Goal: Information Seeking & Learning: Learn about a topic

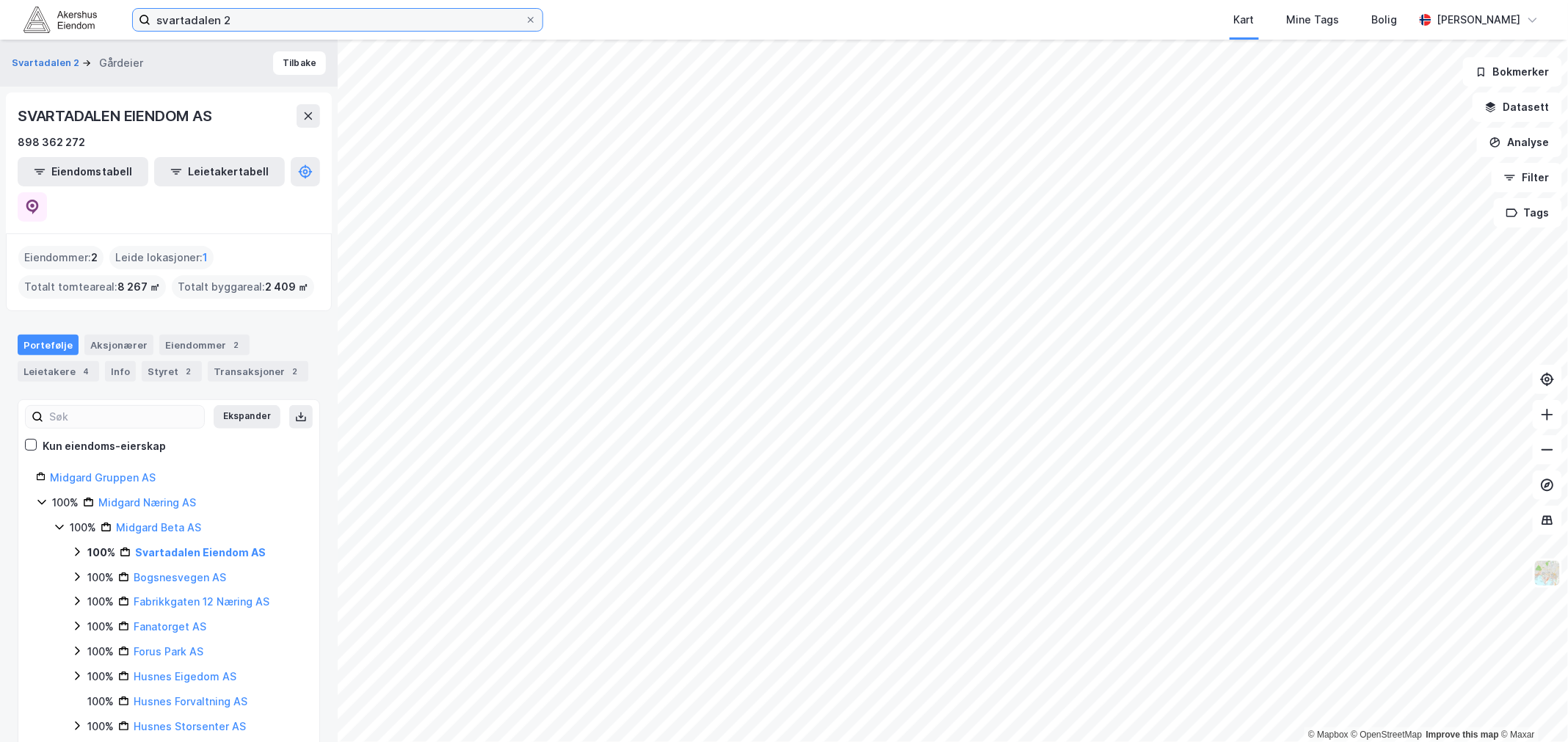
click at [236, 19] on input "svartadalen 2" at bounding box center [337, 19] width 374 height 22
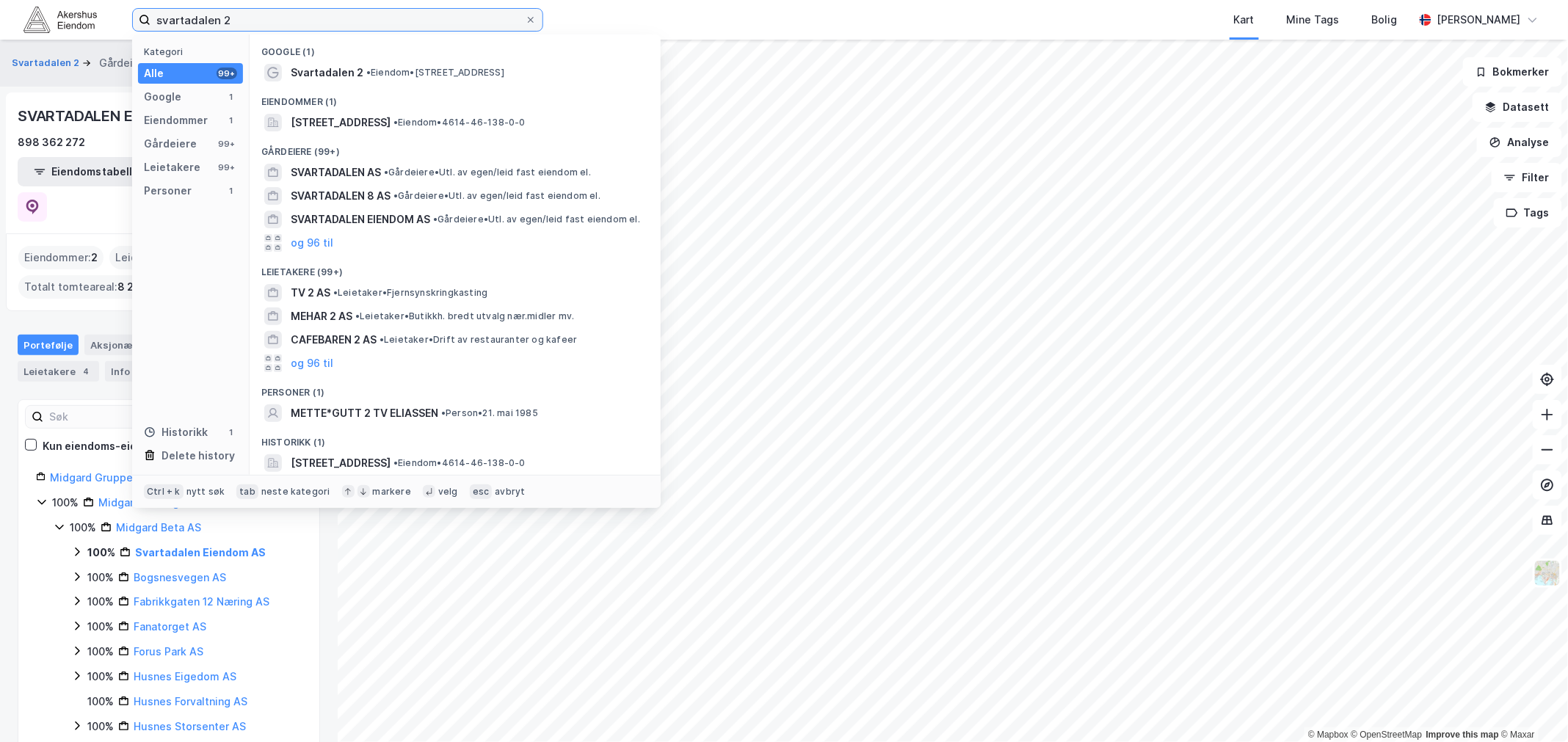
click at [236, 19] on input "svartadalen 2" at bounding box center [337, 19] width 374 height 22
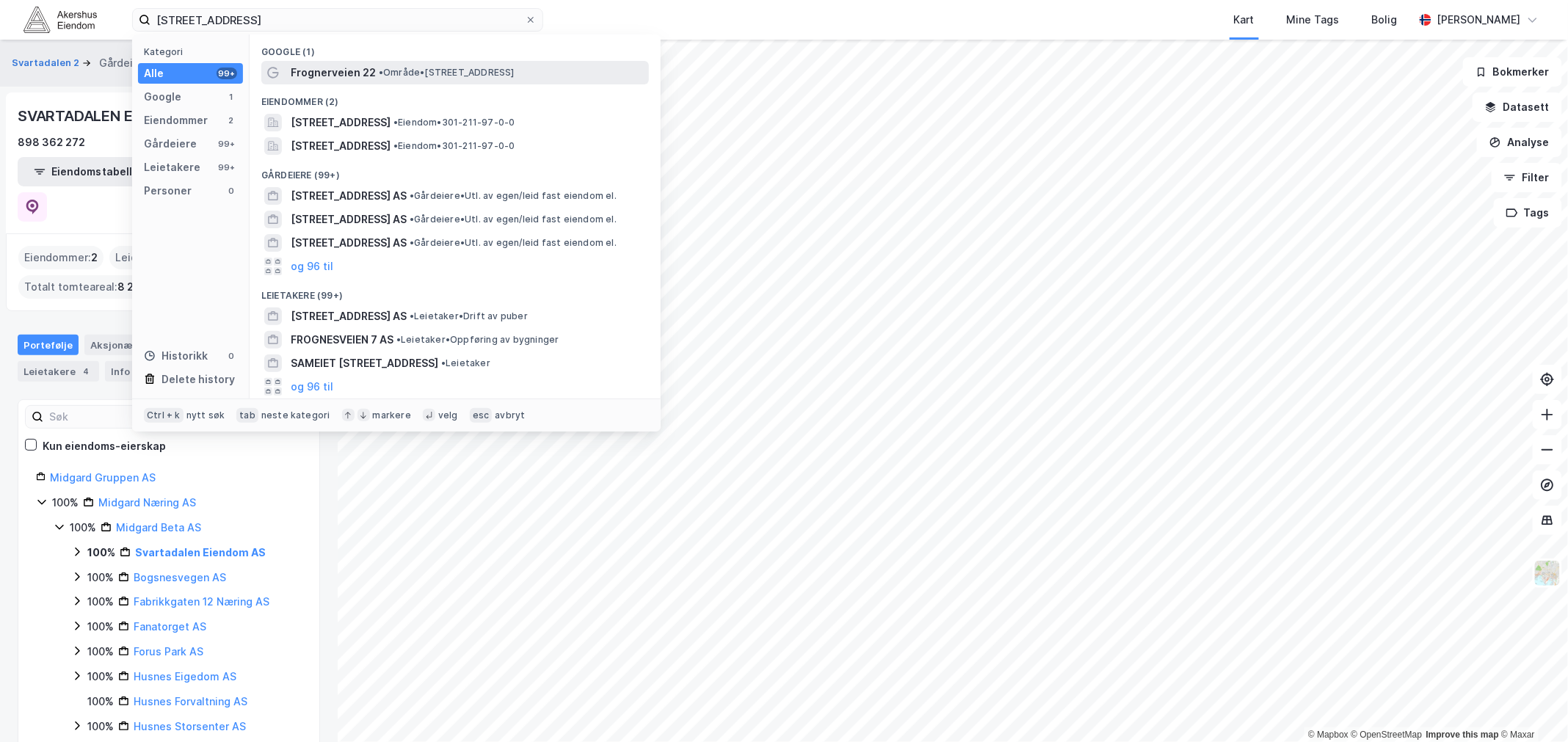
click at [388, 74] on span "• Område • [STREET_ADDRESS]" at bounding box center [447, 73] width 136 height 12
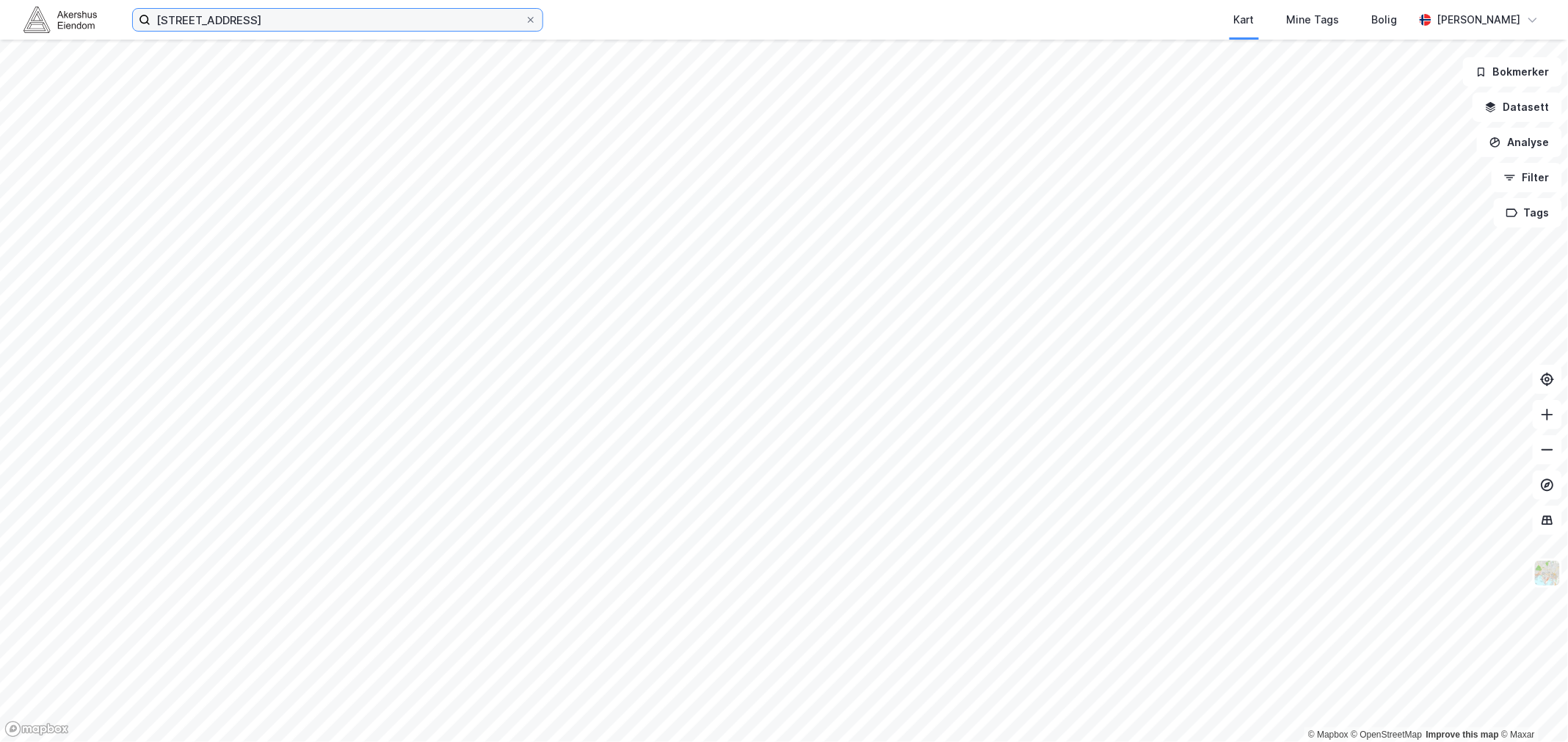
click at [262, 22] on input "[STREET_ADDRESS]" at bounding box center [337, 19] width 374 height 22
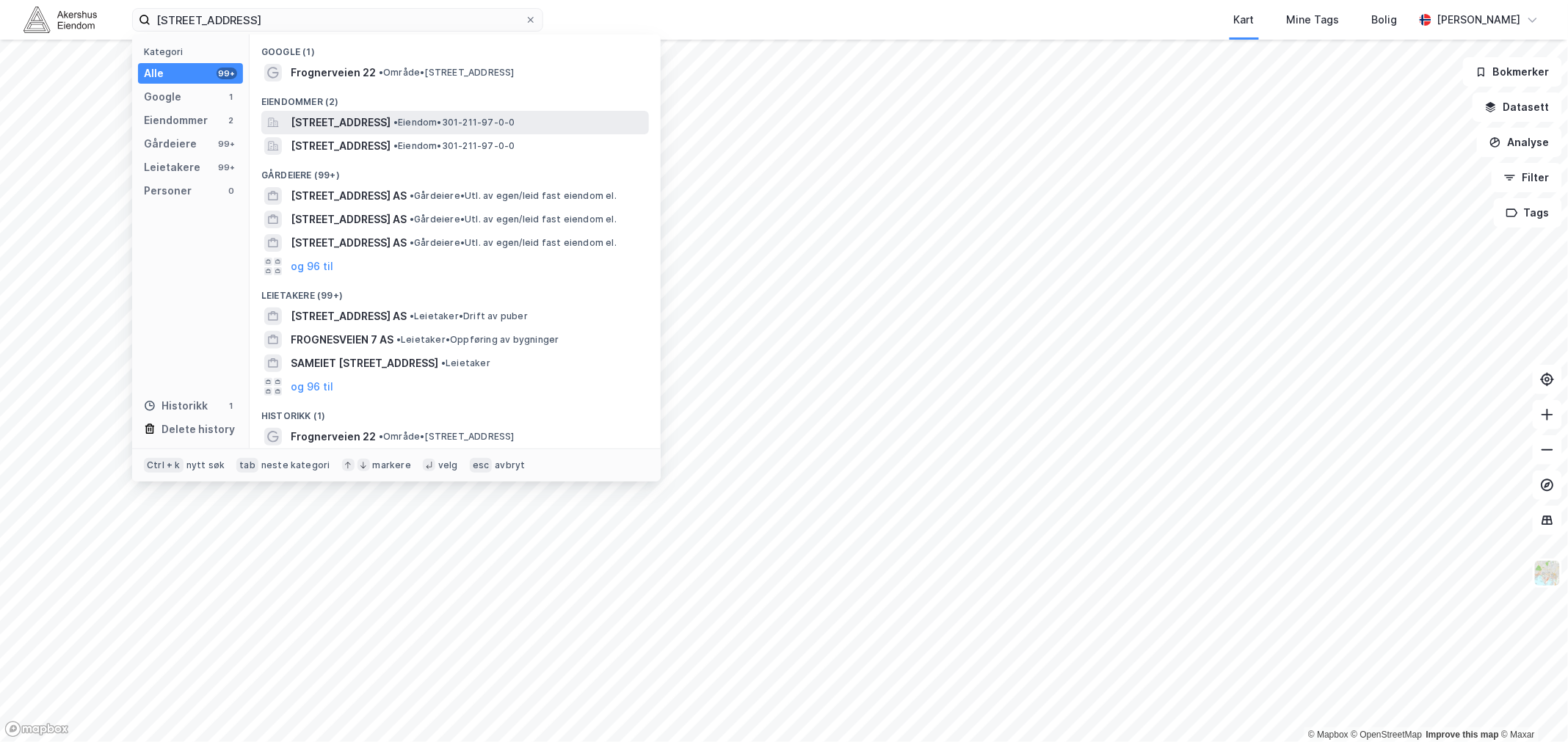
click at [353, 123] on span "[STREET_ADDRESS]" at bounding box center [340, 122] width 100 height 17
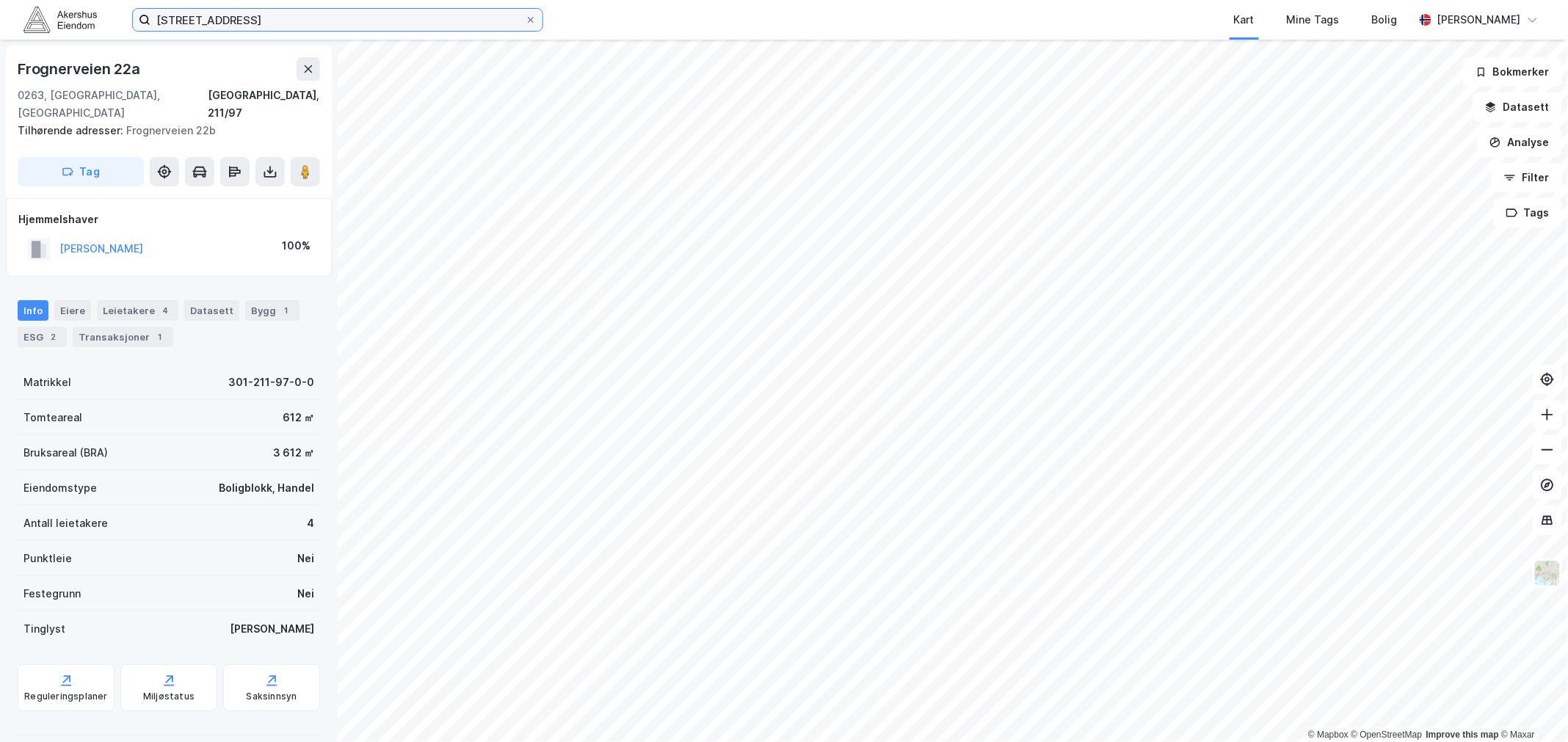
click at [252, 22] on input "[STREET_ADDRESS]" at bounding box center [337, 19] width 374 height 22
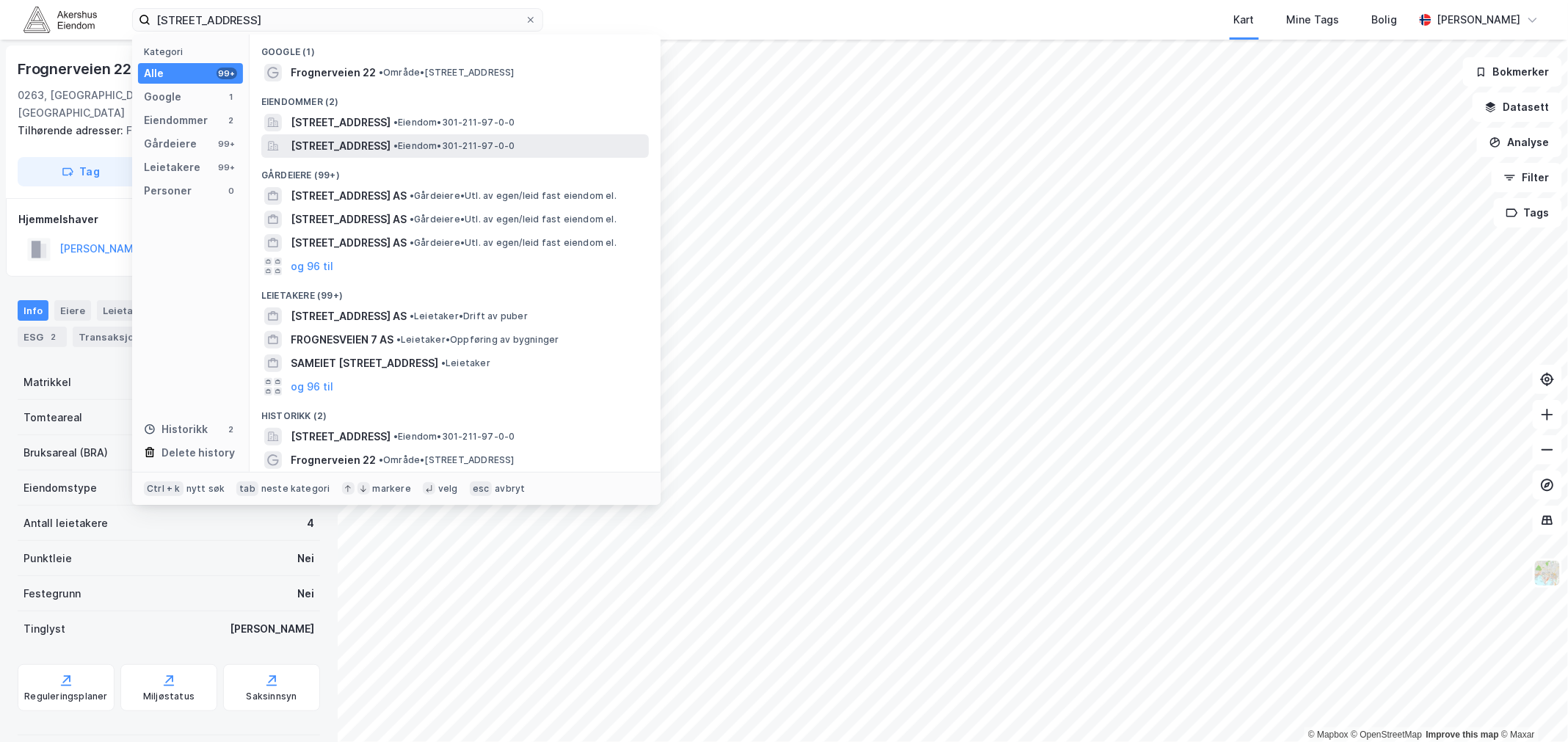
click at [359, 147] on span "[STREET_ADDRESS]" at bounding box center [340, 146] width 100 height 17
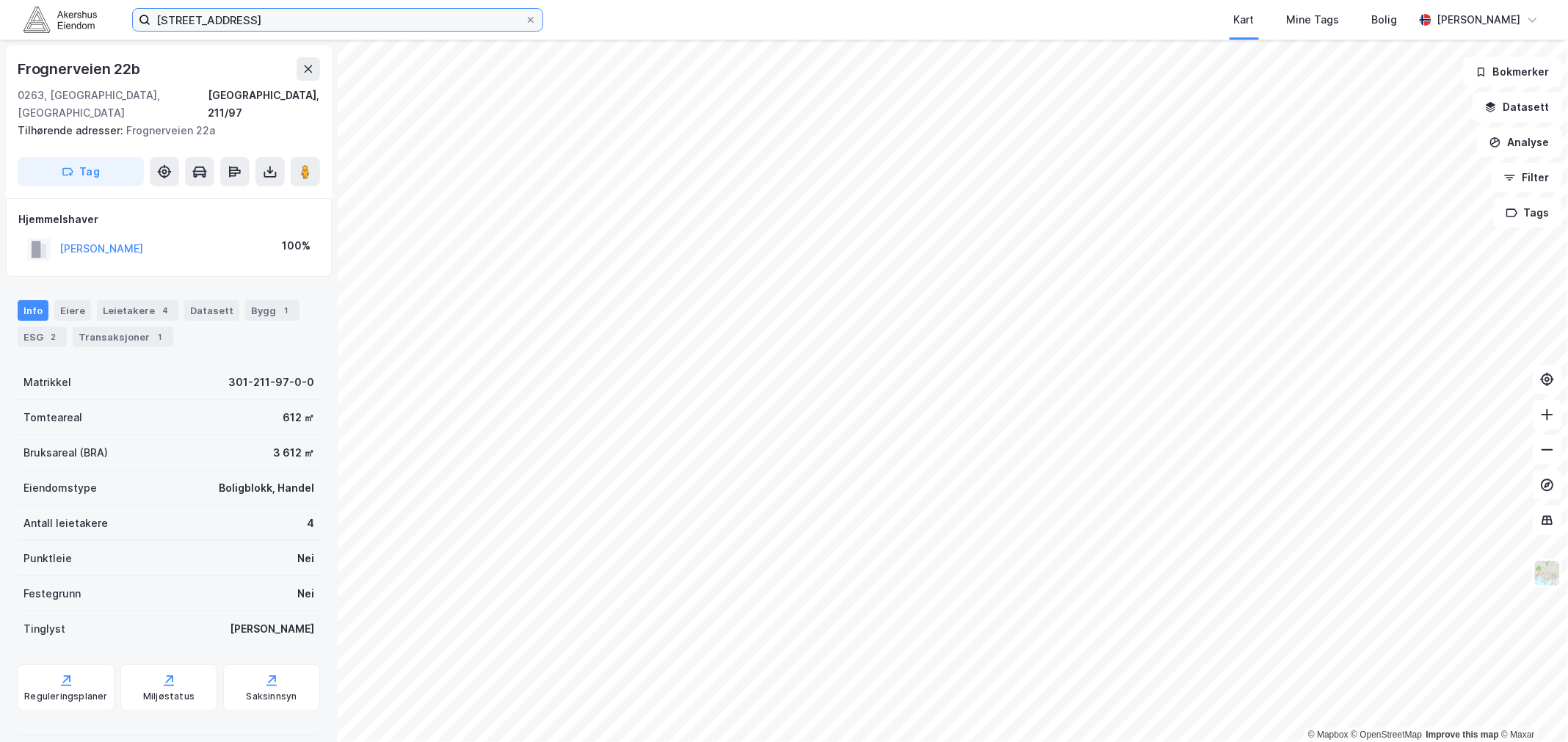
click at [260, 19] on input "[STREET_ADDRESS]" at bounding box center [337, 19] width 374 height 22
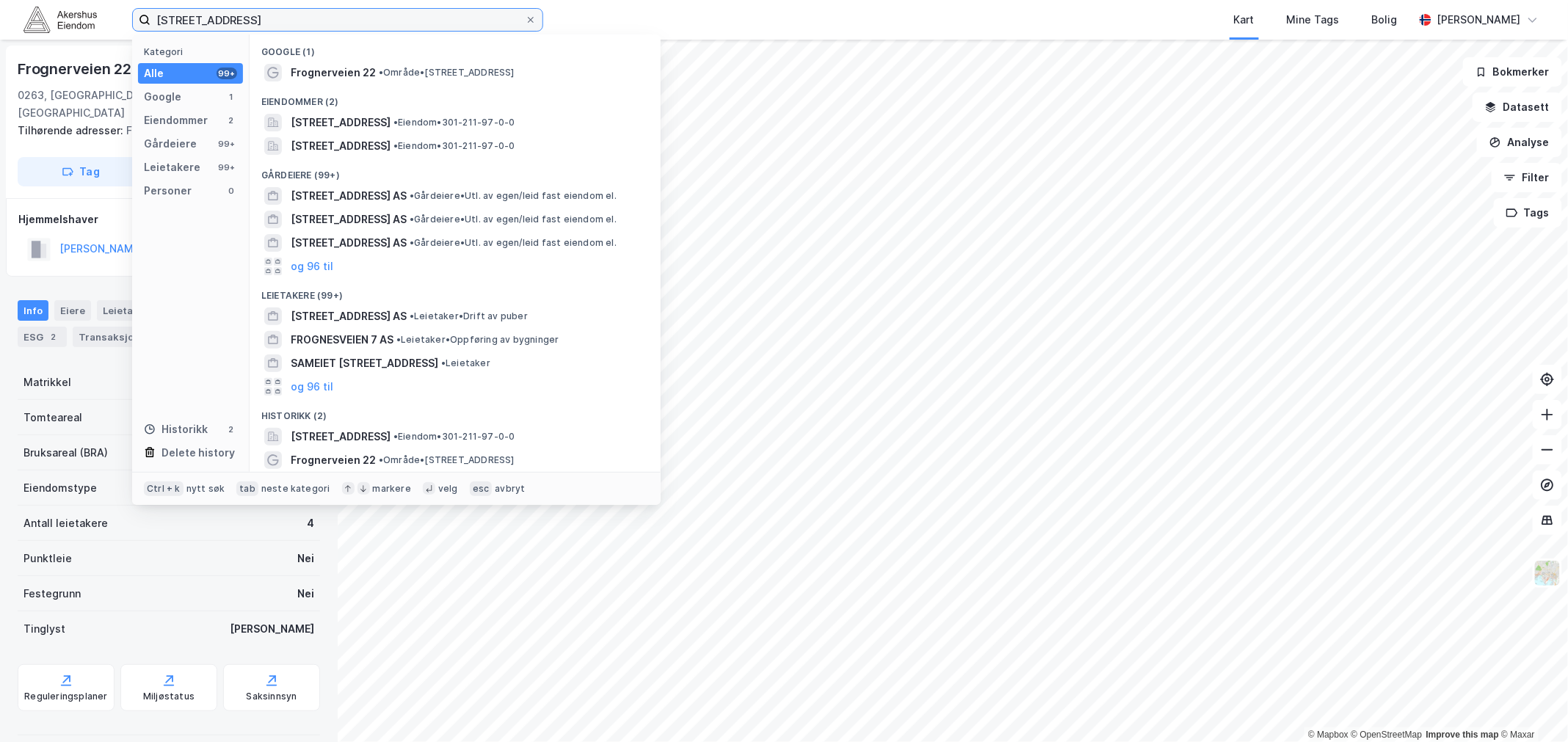
drag, startPoint x: 236, startPoint y: 19, endPoint x: 143, endPoint y: 26, distance: 93.3
click at [143, 26] on label "[STREET_ADDRESS]" at bounding box center [337, 19] width 411 height 23
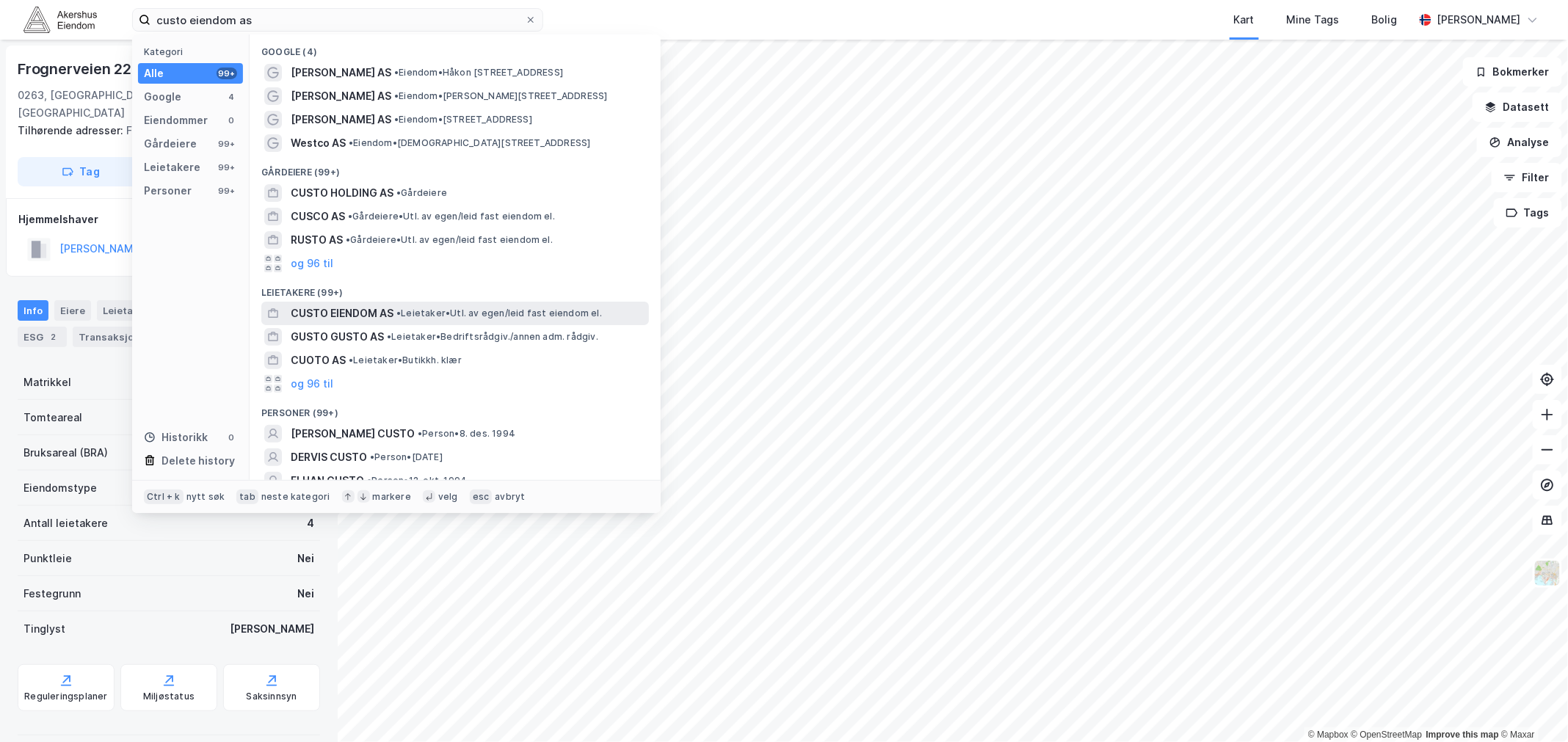
click at [339, 308] on span "CUSTO EIENDOM AS" at bounding box center [342, 313] width 103 height 17
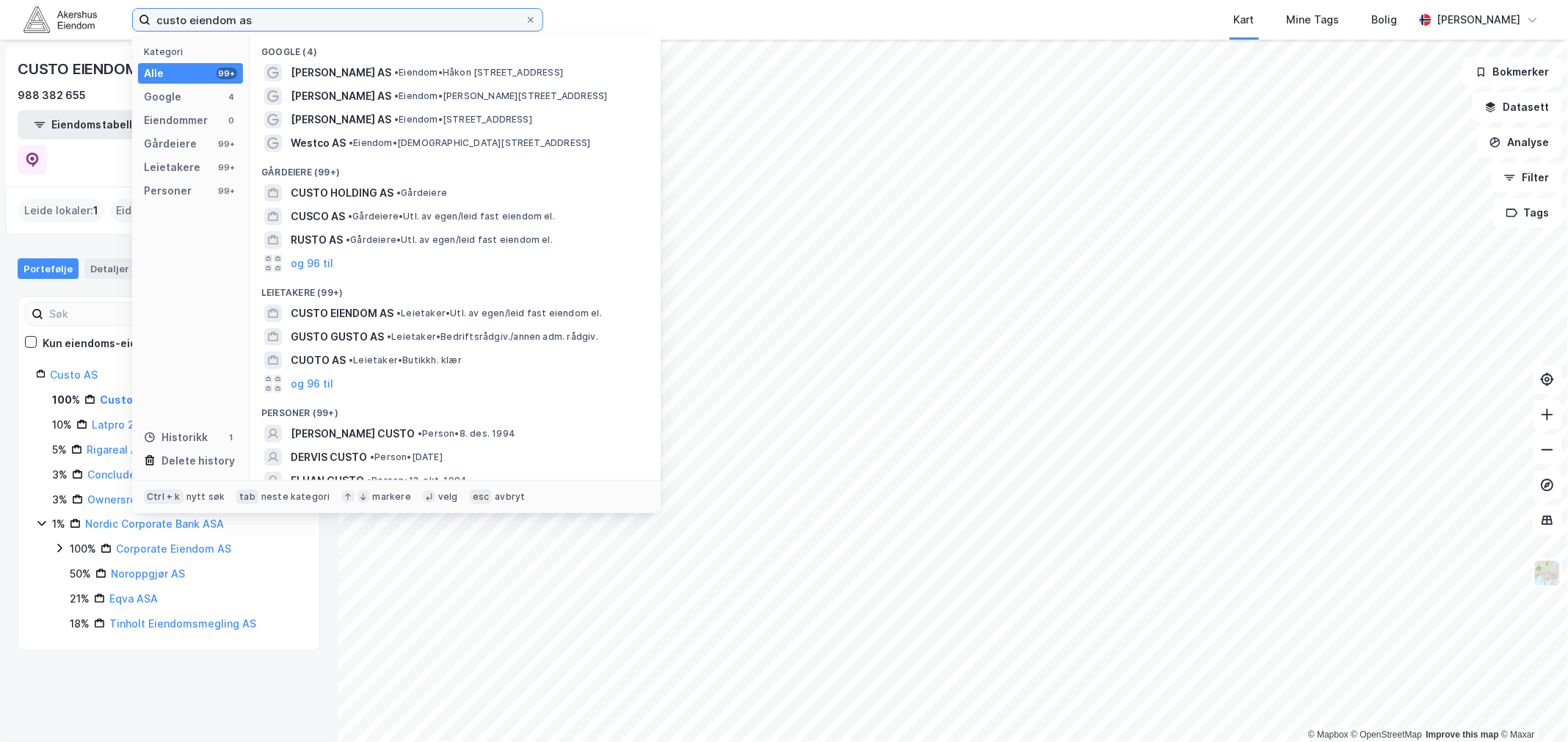
drag, startPoint x: 267, startPoint y: 22, endPoint x: 129, endPoint y: 15, distance: 138.2
click at [129, 15] on div "custo eiendom as Kategori Alle 99+ Google 4 Eiendommer 0 Gårdeiere 99+ Leietake…" at bounding box center [784, 19] width 1568 height 40
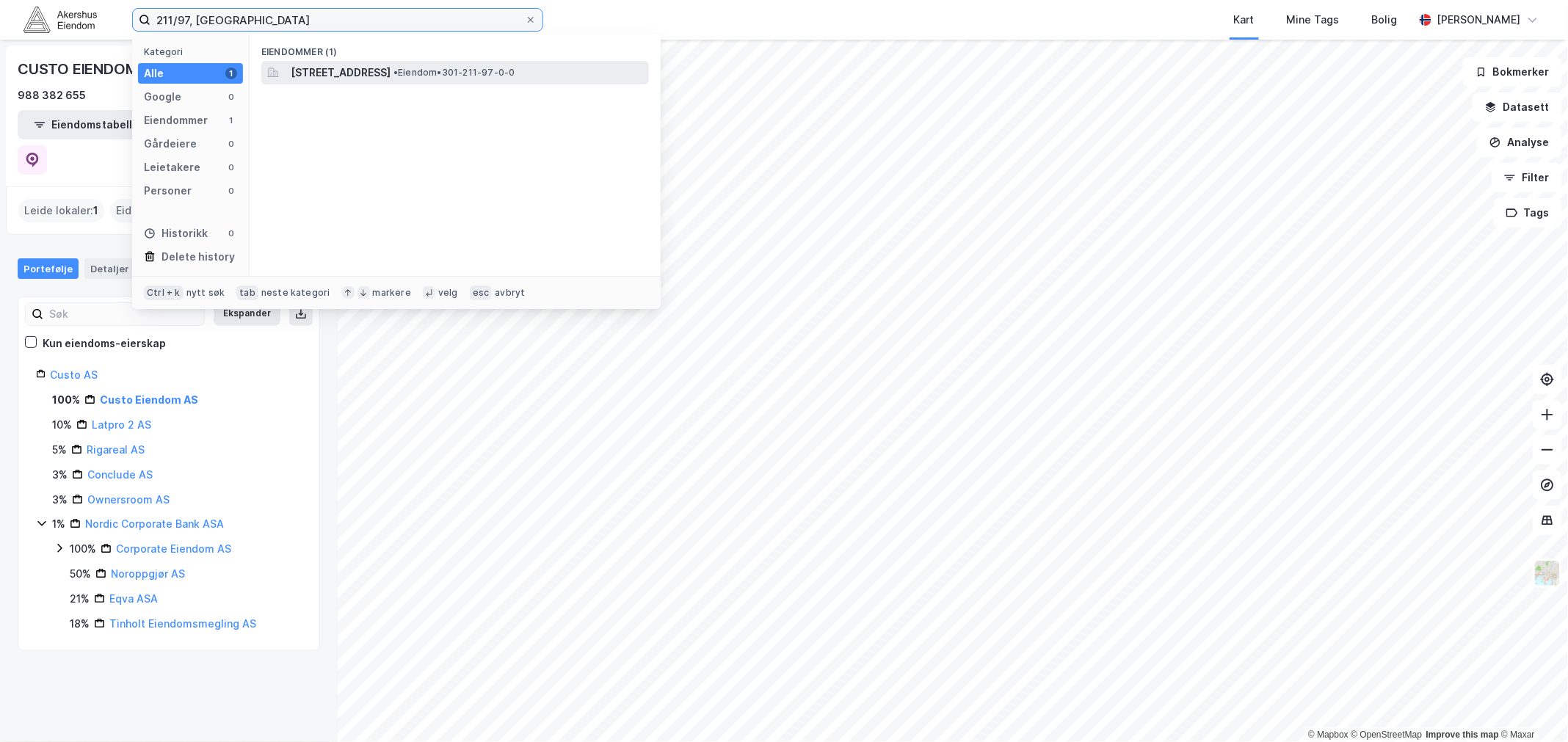
type input "211/97, [GEOGRAPHIC_DATA]"
click at [368, 71] on span "[STREET_ADDRESS]" at bounding box center [340, 73] width 100 height 17
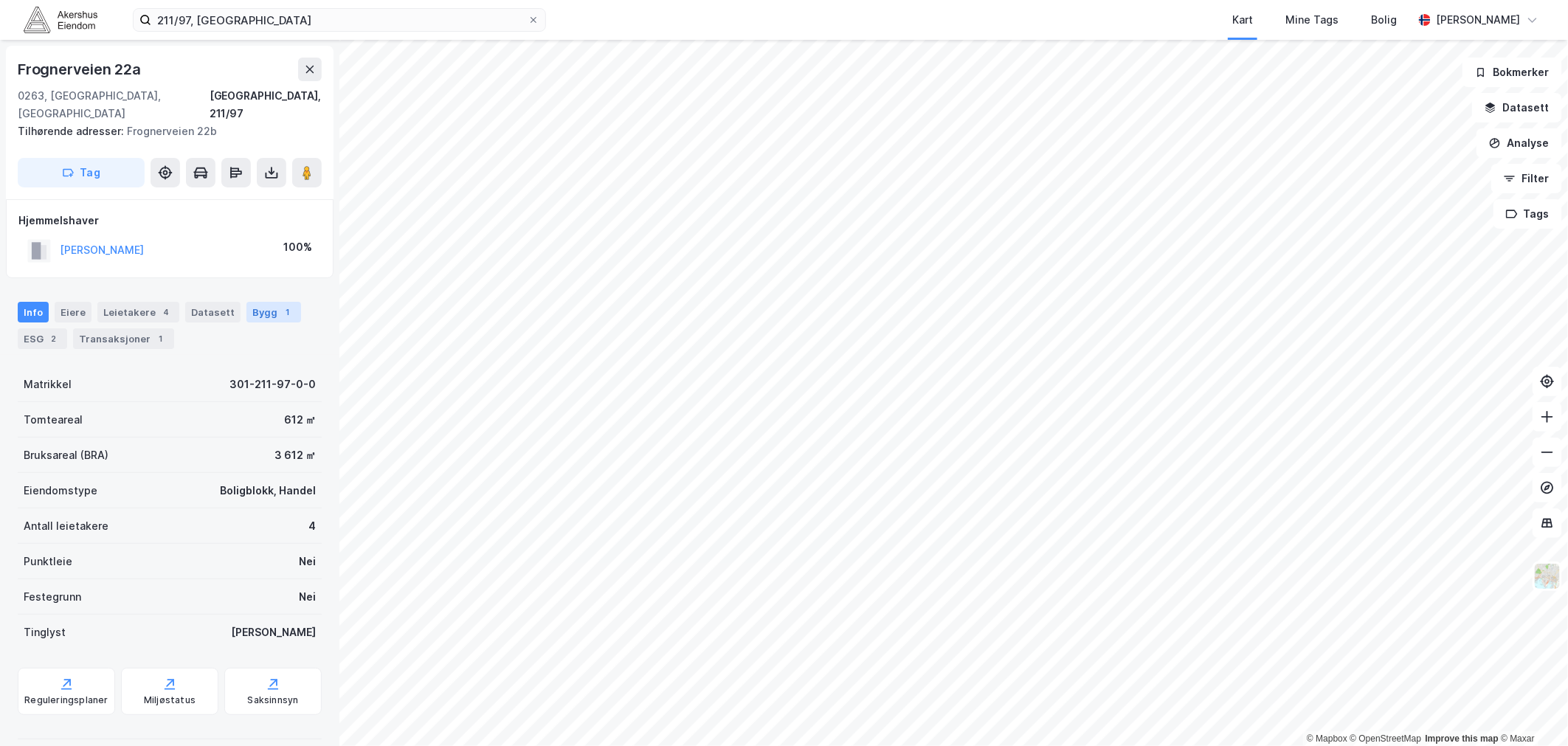
click at [254, 302] on div "Bygg 1" at bounding box center [274, 312] width 55 height 20
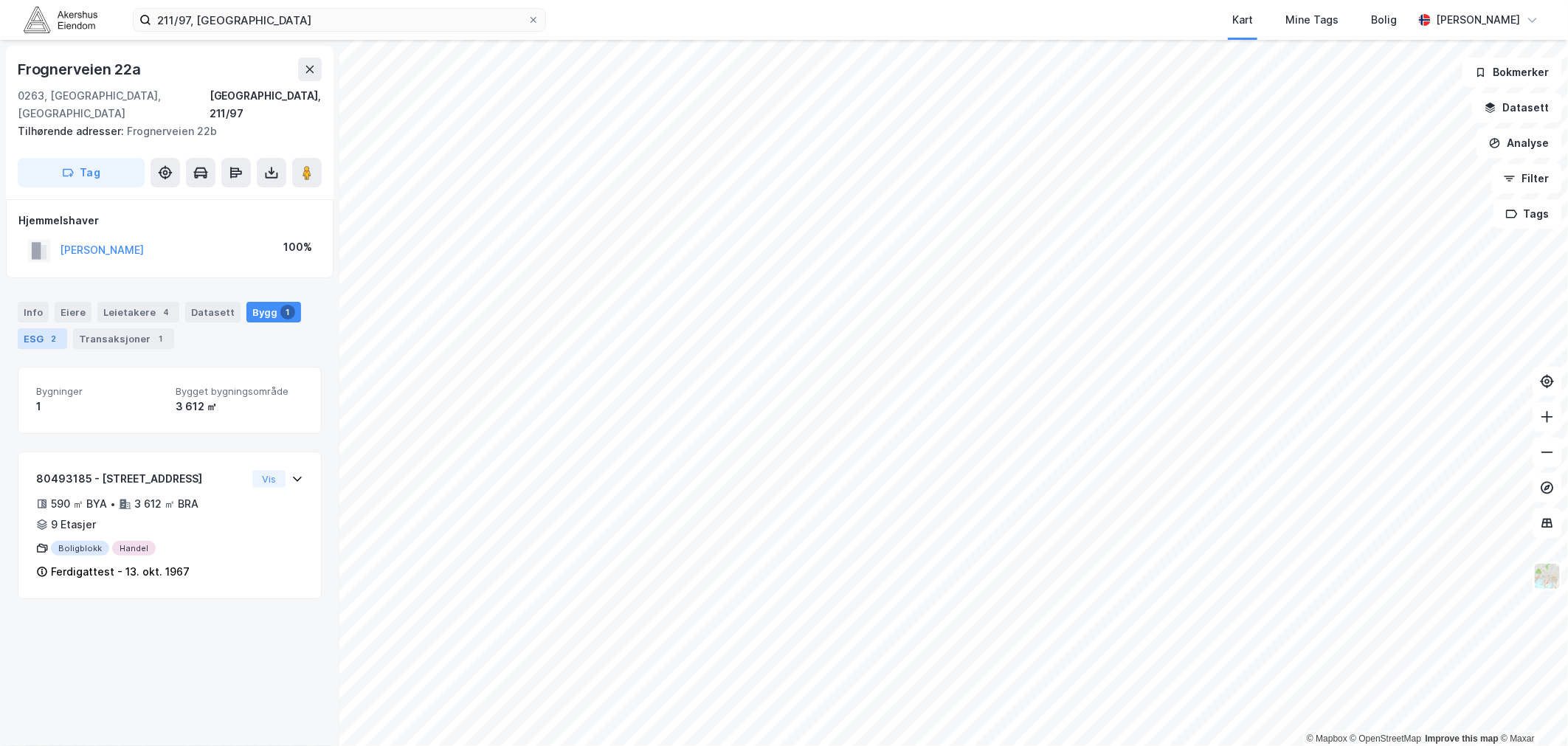
click at [39, 328] on div "ESG 2" at bounding box center [42, 338] width 50 height 20
